Goal: Task Accomplishment & Management: Complete application form

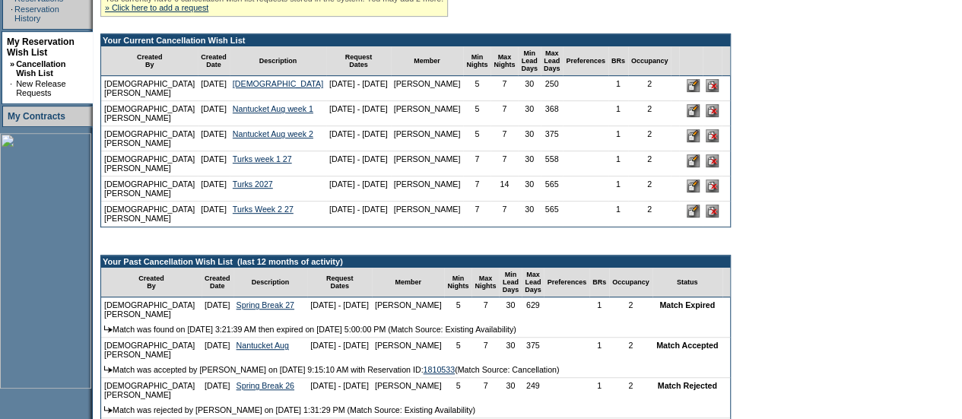
scroll to position [346, 0]
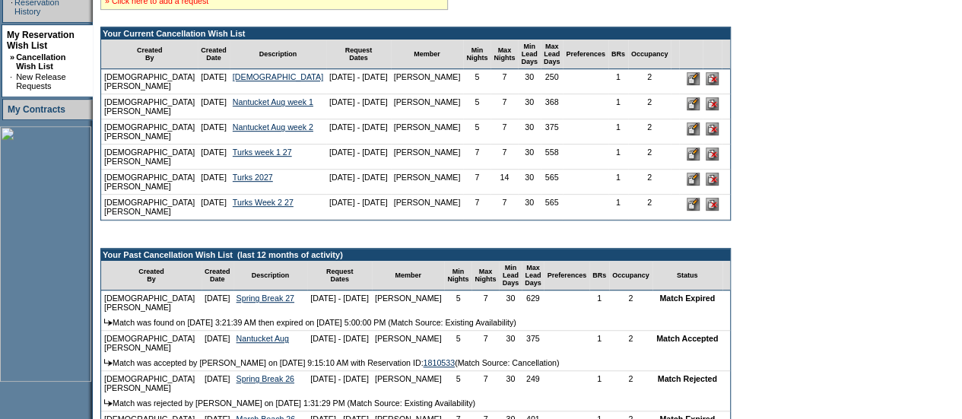
click at [169, 5] on link "» Click here to add a request" at bounding box center [156, 0] width 103 height 9
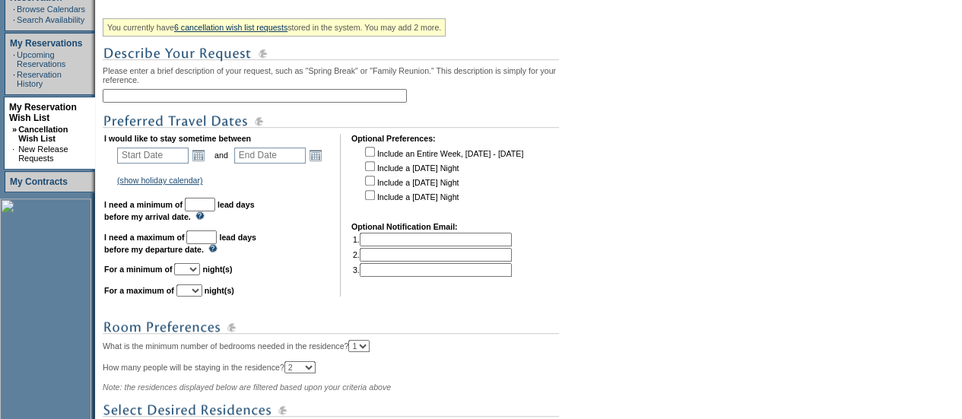
scroll to position [283, 0]
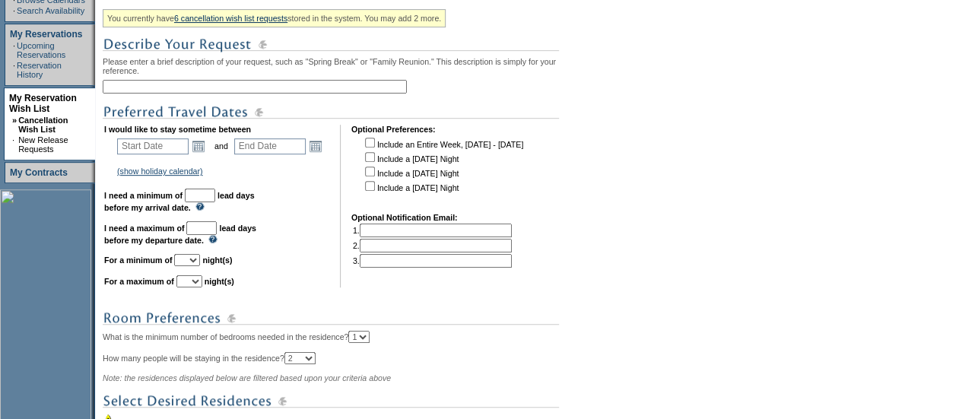
click at [191, 93] on input "text" at bounding box center [255, 87] width 304 height 14
type input "T"
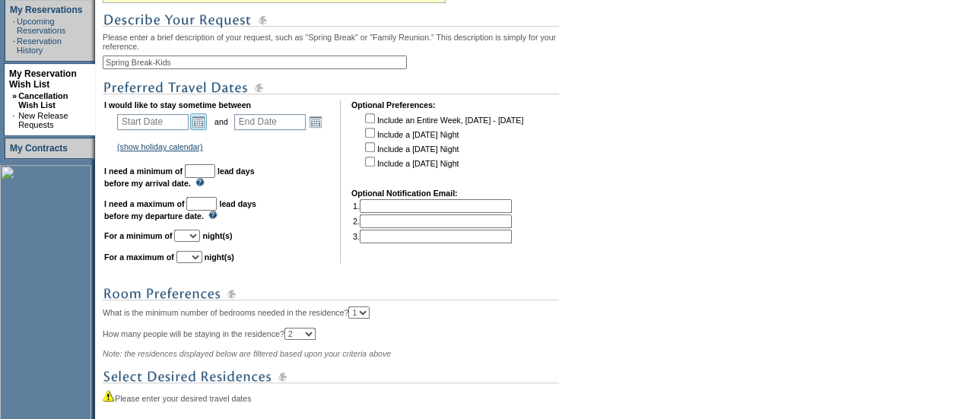
type input "Spring Break-Kids"
click at [207, 127] on link "Open the calendar popup." at bounding box center [198, 121] width 17 height 17
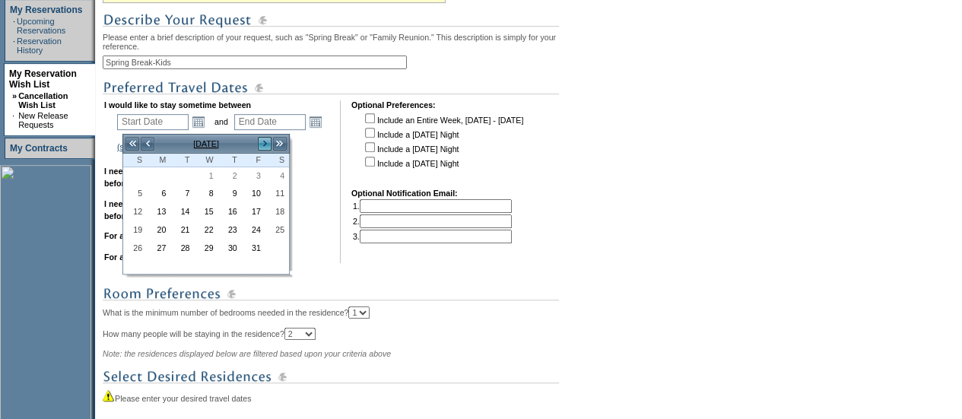
click at [265, 146] on link ">" at bounding box center [264, 143] width 15 height 15
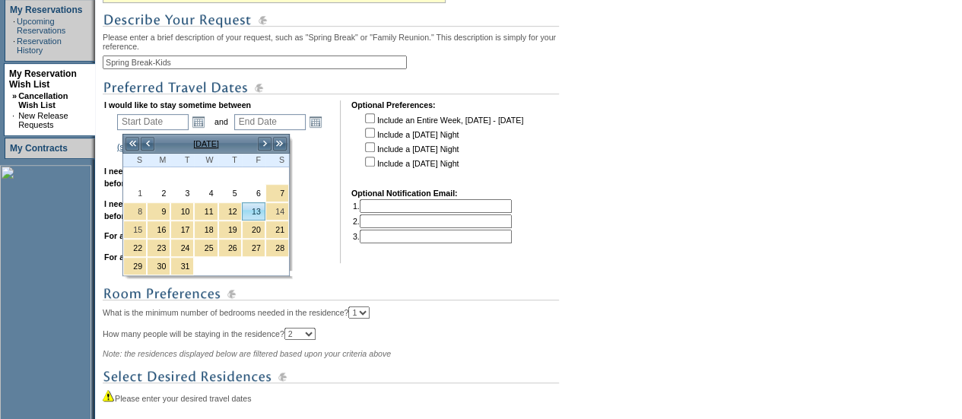
click at [257, 208] on link "13" at bounding box center [253, 211] width 22 height 17
type input "2026-03-13"
type input "2026-03-14"
type input "3/13/2026"
type input "3/14/2026"
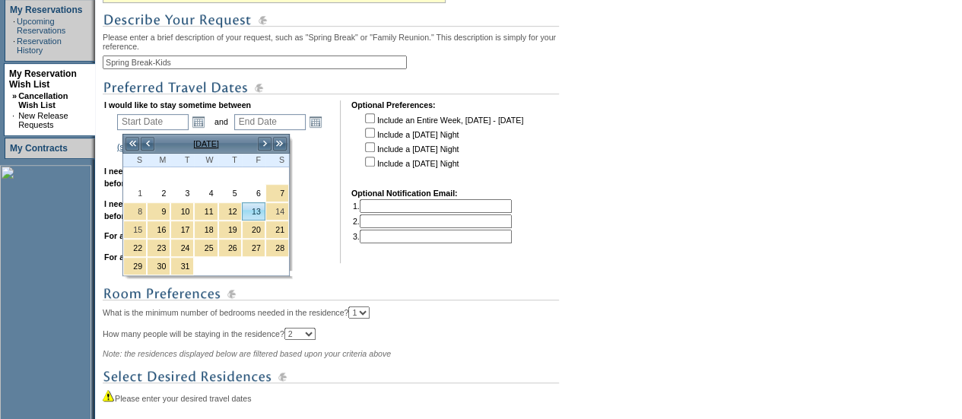
type input "164"
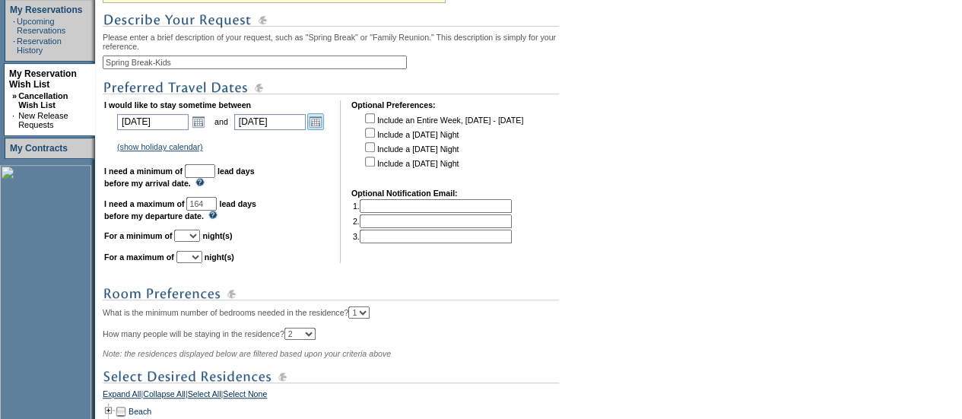
click at [324, 128] on link "Open the calendar popup." at bounding box center [315, 121] width 17 height 17
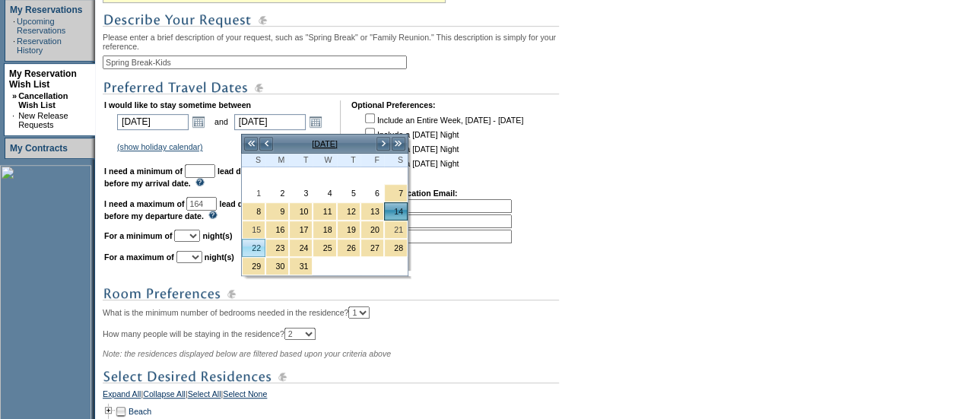
click at [261, 241] on link "22" at bounding box center [253, 247] width 22 height 17
type input "2026-03-22"
type input "3/22/2026"
type input "172"
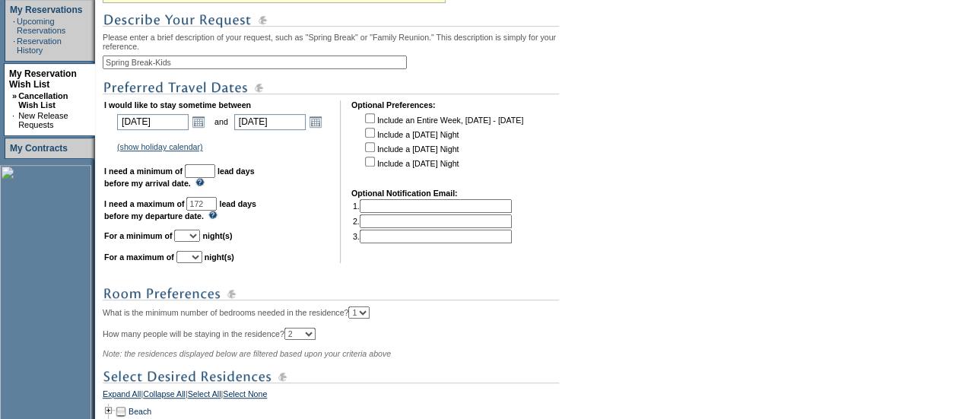
click at [215, 173] on input "text" at bounding box center [200, 171] width 30 height 14
type input "30"
drag, startPoint x: 237, startPoint y: 213, endPoint x: 224, endPoint y: 211, distance: 13.1
click at [217, 211] on input "172" at bounding box center [201, 204] width 30 height 14
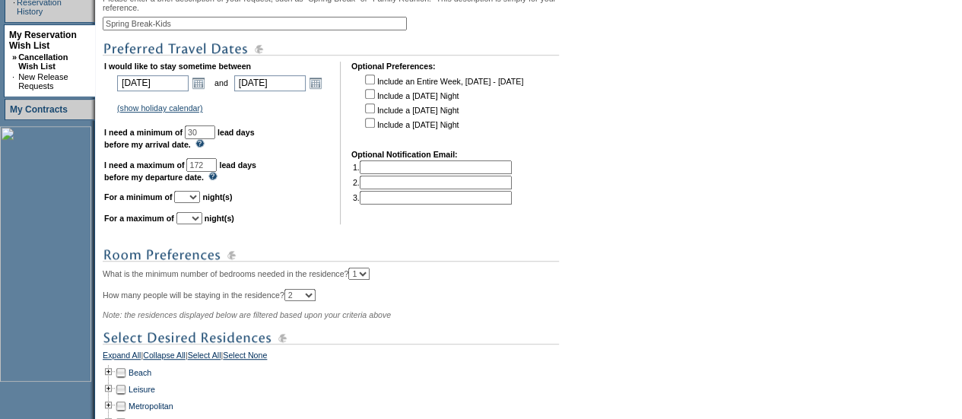
scroll to position [347, 0]
click at [273, 220] on td "I would like to stay sometime between 2026-03-13 3/13/2026 Open the calendar po…" at bounding box center [216, 142] width 225 height 163
click at [200, 202] on select "1 2 3 4 5 6 7 8 9 10 11 12 13 14" at bounding box center [187, 196] width 26 height 12
select select "5"
click at [192, 198] on select "1 2 3 4 5 6 7 8 9 10 11 12 13 14" at bounding box center [187, 196] width 26 height 12
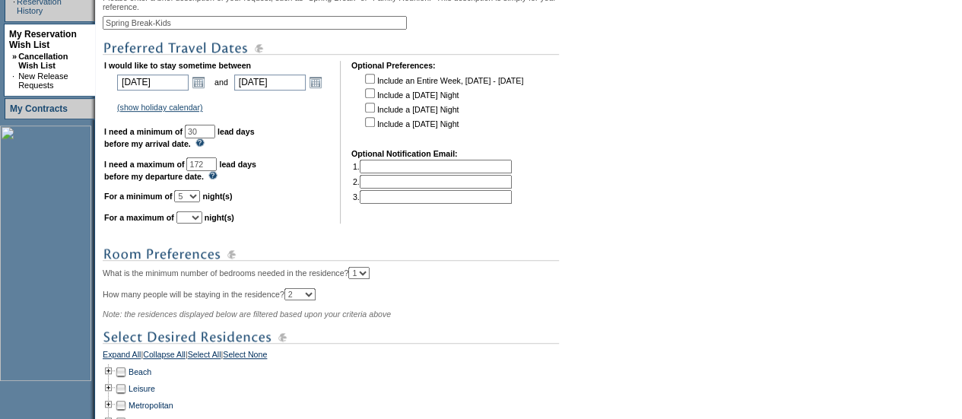
click at [201, 223] on select "1 2 3 4 5 6 7 8 9 10 11 12 13 14" at bounding box center [189, 217] width 26 height 12
select select "7"
click at [195, 219] on select "1 2 3 4 5 6 7 8 9 10 11 12 13 14" at bounding box center [189, 217] width 26 height 12
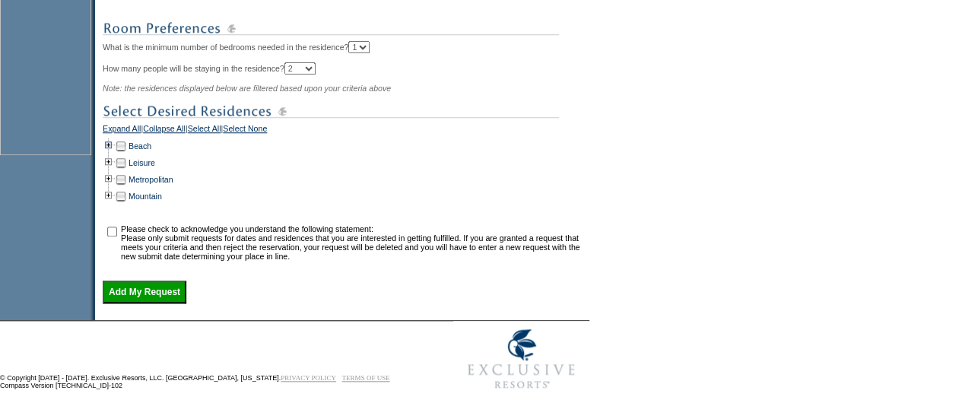
click at [115, 141] on td at bounding box center [109, 146] width 12 height 17
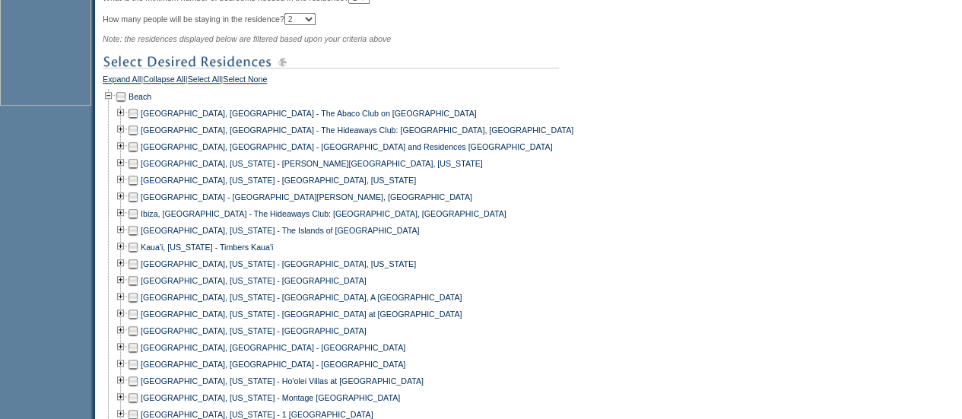
scroll to position [626, 0]
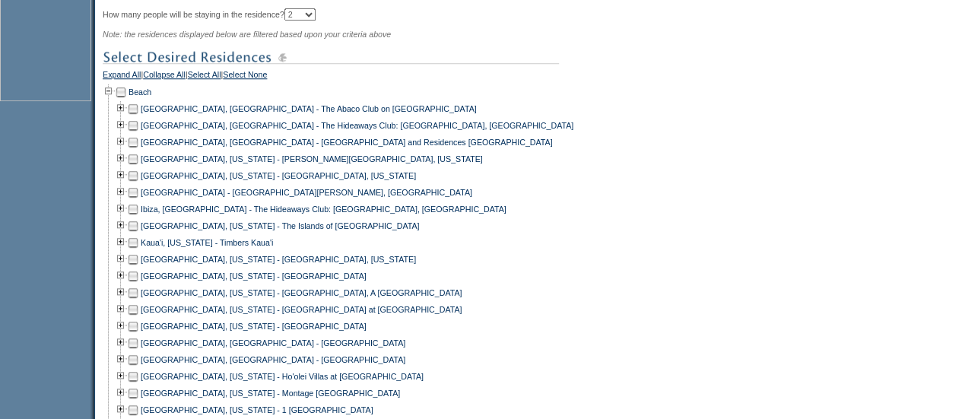
click at [135, 114] on td at bounding box center [133, 108] width 12 height 17
click at [136, 117] on td at bounding box center [133, 108] width 12 height 17
click at [138, 150] on td at bounding box center [133, 142] width 12 height 17
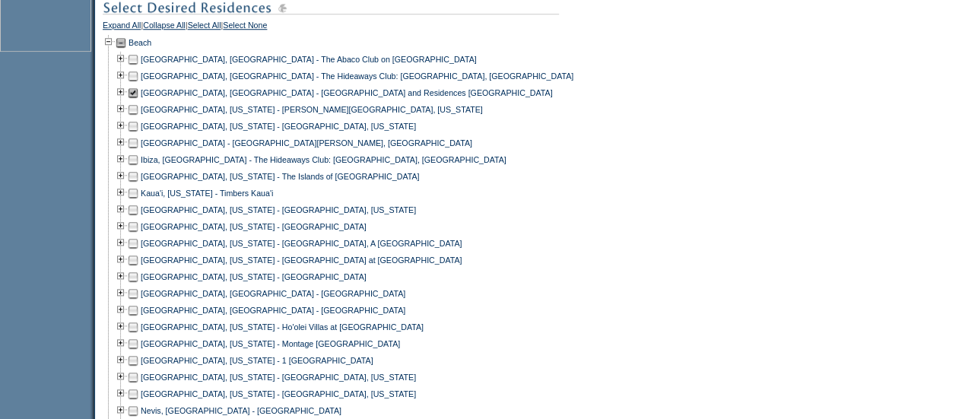
scroll to position [678, 0]
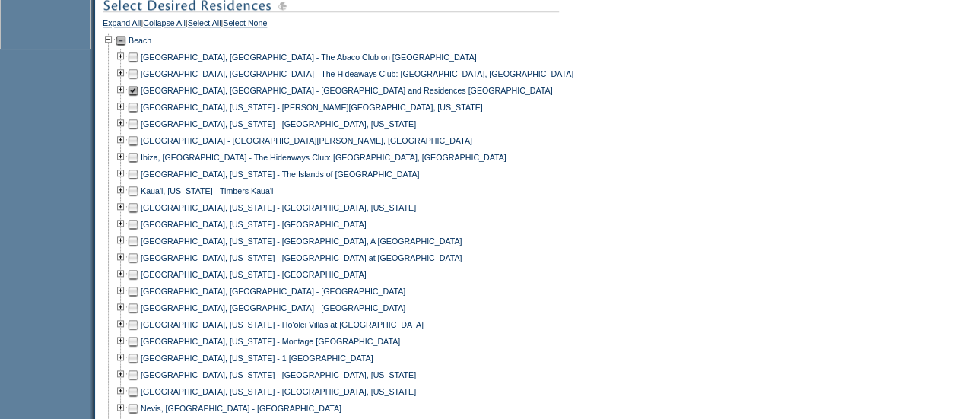
click at [139, 146] on td at bounding box center [133, 140] width 12 height 17
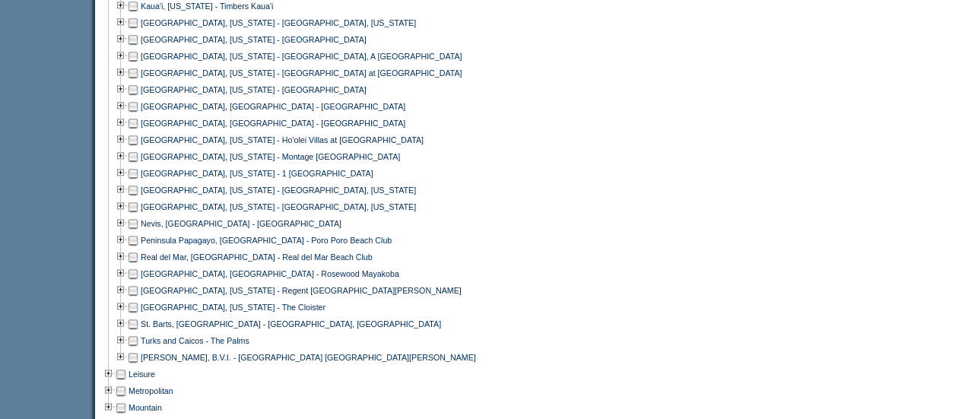
scroll to position [863, 0]
click at [135, 110] on td at bounding box center [133, 105] width 12 height 17
click at [138, 129] on td at bounding box center [133, 122] width 12 height 17
click at [138, 198] on td at bounding box center [133, 189] width 12 height 17
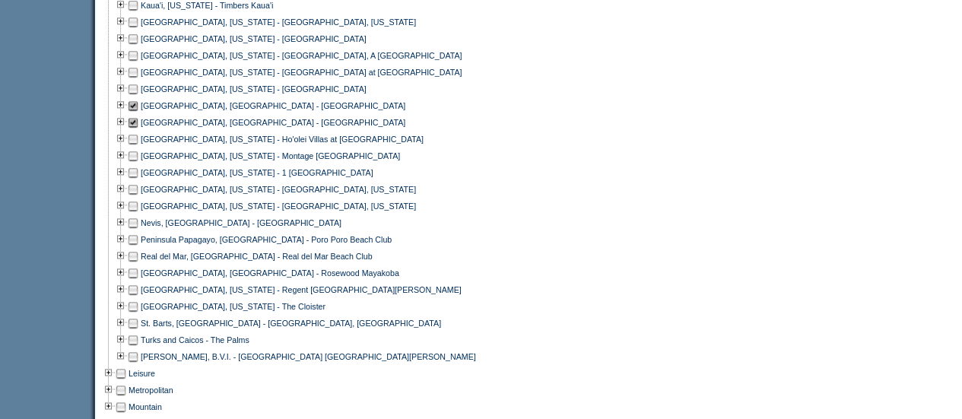
click at [137, 230] on td at bounding box center [133, 222] width 12 height 17
click at [137, 247] on td at bounding box center [133, 239] width 12 height 17
click at [139, 265] on td at bounding box center [133, 256] width 12 height 17
click at [139, 275] on td at bounding box center [133, 273] width 12 height 17
click at [138, 331] on td at bounding box center [133, 323] width 12 height 17
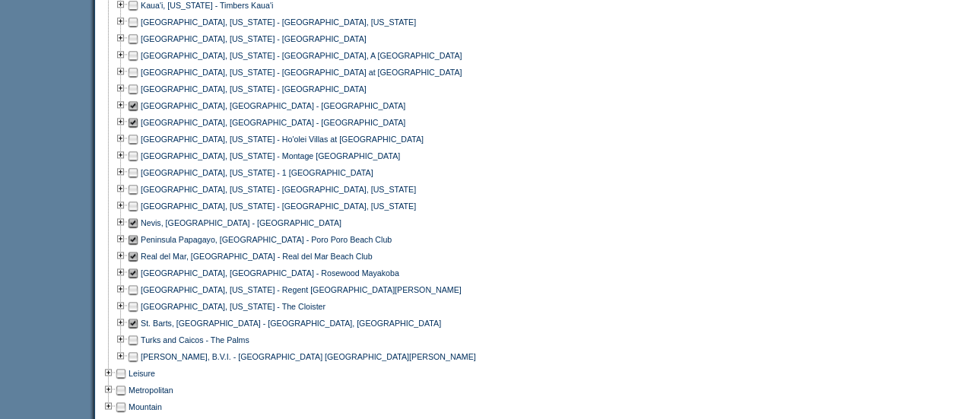
click at [139, 348] on td at bounding box center [133, 339] width 12 height 17
click at [138, 347] on td at bounding box center [133, 339] width 12 height 17
click at [139, 365] on td at bounding box center [133, 356] width 12 height 17
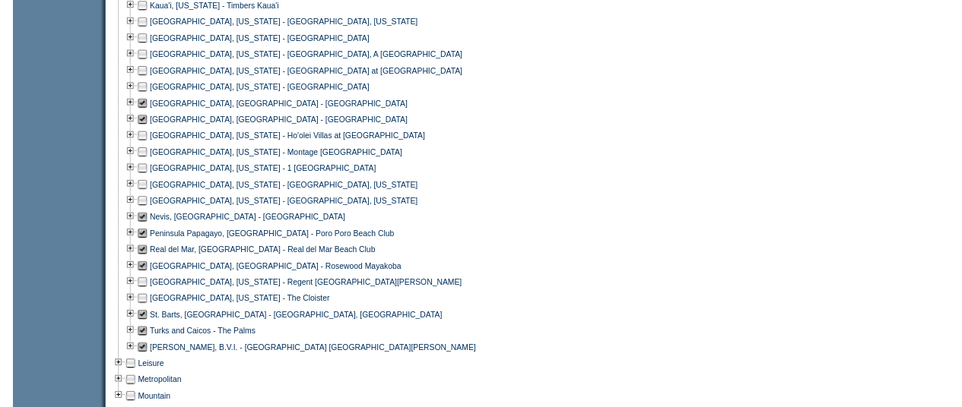
scroll to position [1087, 0]
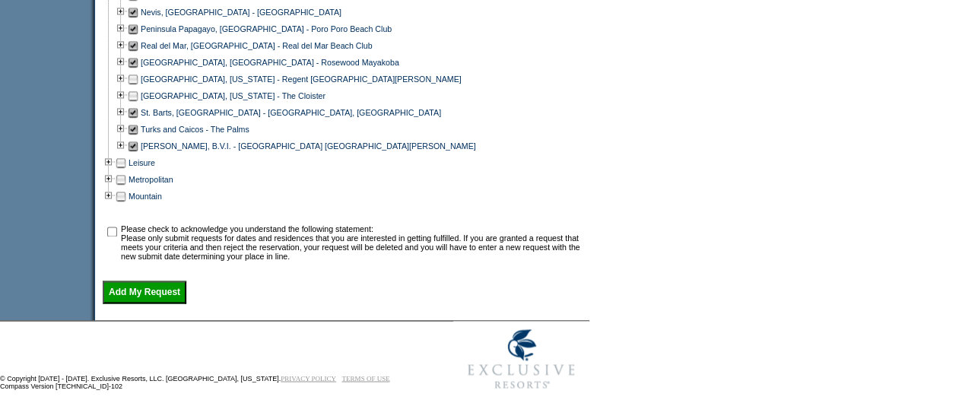
click at [117, 232] on input "checkbox" at bounding box center [112, 232] width 10 height 10
checkbox input "true"
click at [160, 295] on input "Add My Request" at bounding box center [145, 291] width 84 height 23
